Goal: Task Accomplishment & Management: Manage account settings

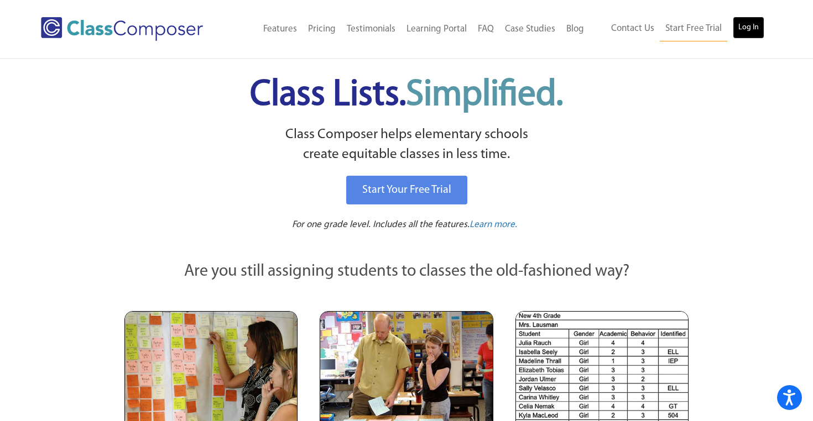
click at [750, 27] on link "Log In" at bounding box center [748, 28] width 32 height 22
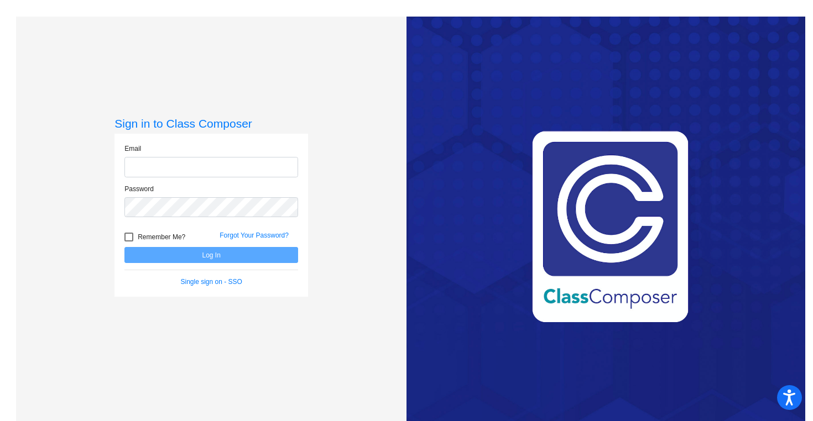
type input "[PERSON_NAME][EMAIL_ADDRESS][PERSON_NAME][DOMAIN_NAME]"
click at [196, 256] on button "Log In" at bounding box center [211, 255] width 174 height 16
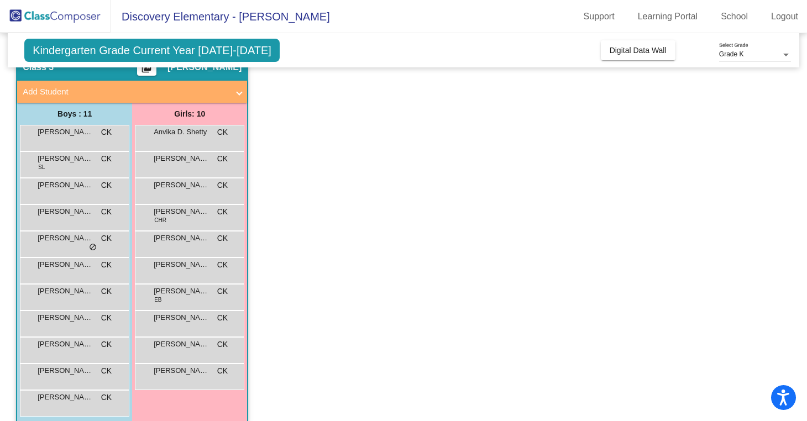
scroll to position [54, 0]
